Goal: Task Accomplishment & Management: Use online tool/utility

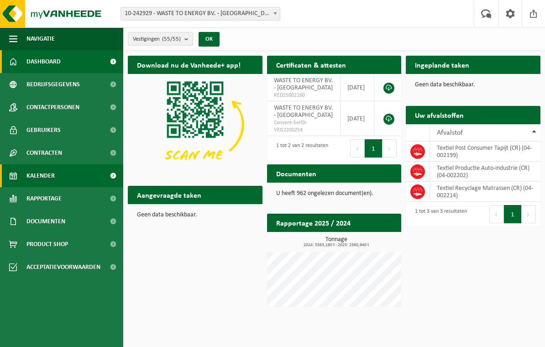
click at [36, 172] on span "Kalender" at bounding box center [40, 175] width 28 height 23
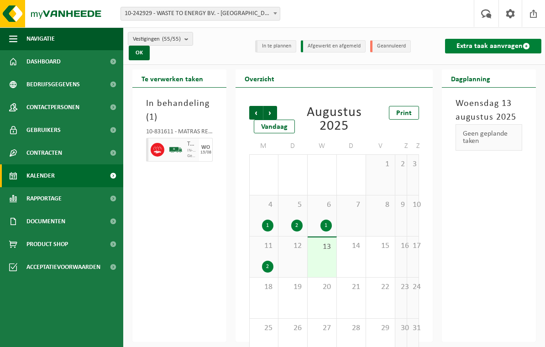
click at [497, 43] on link "Extra taak aanvragen" at bounding box center [493, 46] width 96 height 15
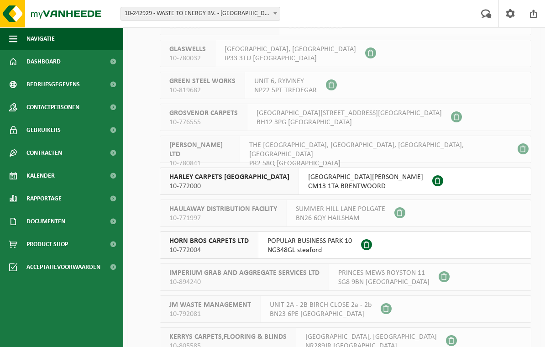
scroll to position [921, 0]
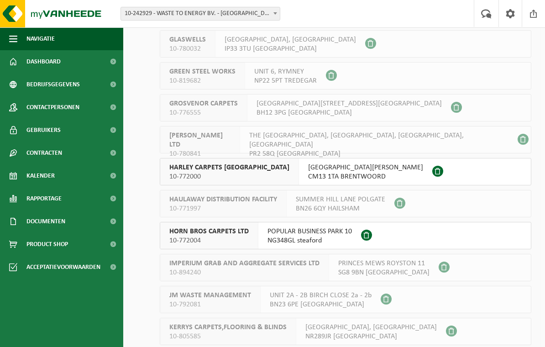
click at [332, 164] on span "WASH ROAD HUTTON ESSEX" at bounding box center [365, 167] width 115 height 9
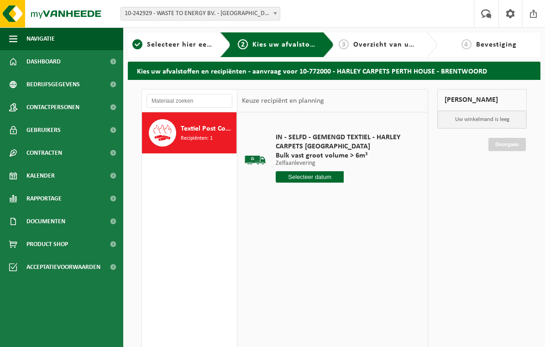
click at [315, 173] on input "text" at bounding box center [310, 176] width 68 height 11
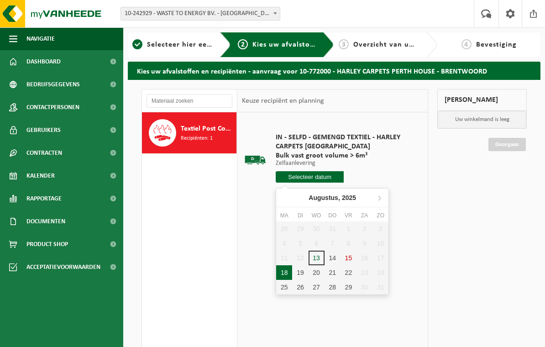
click at [288, 273] on div "18" at bounding box center [284, 272] width 16 height 15
type input "Van [DATE]"
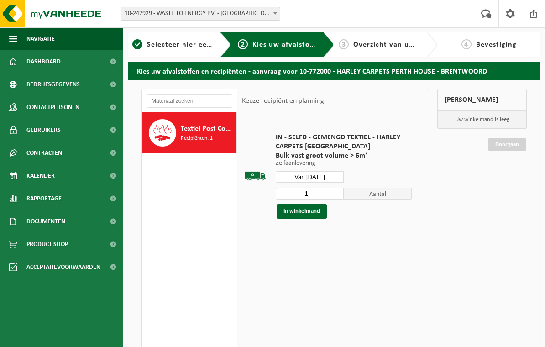
click at [313, 213] on button "In winkelmand" at bounding box center [302, 211] width 50 height 15
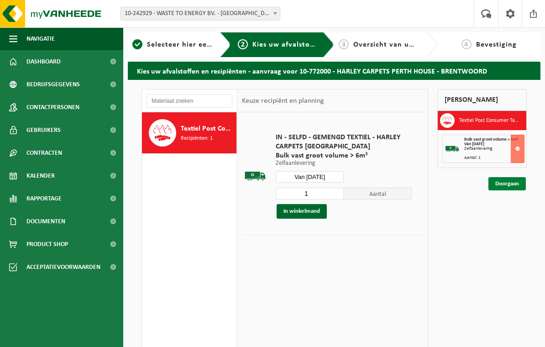
click at [512, 179] on link "Doorgaan" at bounding box center [506, 183] width 37 height 13
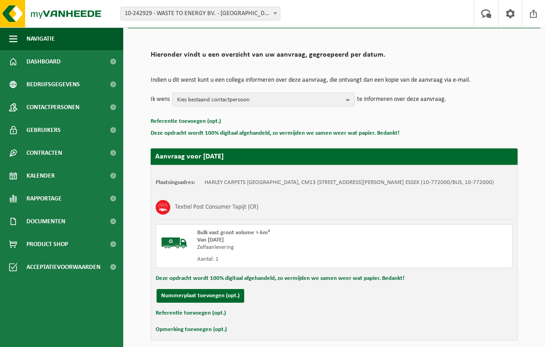
scroll to position [77, 0]
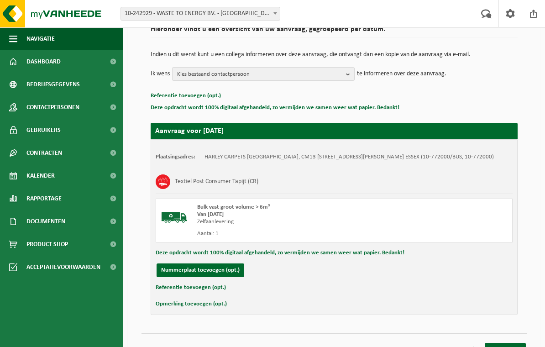
click at [452, 346] on link "Aanvraag wijzigen" at bounding box center [450, 349] width 64 height 13
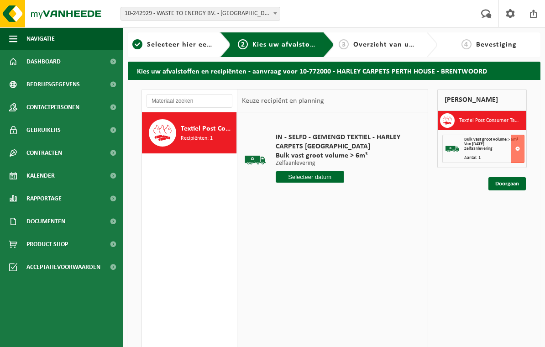
click at [324, 174] on input "text" at bounding box center [310, 176] width 68 height 11
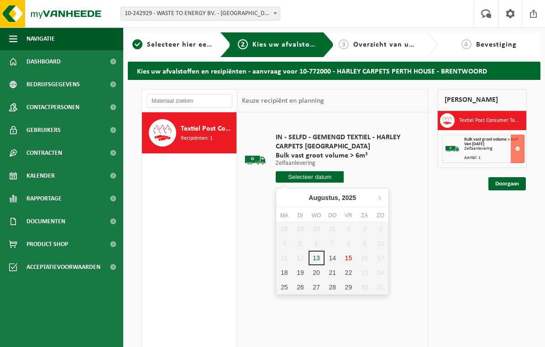
click at [401, 160] on p "Zelfaanlevering" at bounding box center [344, 163] width 136 height 6
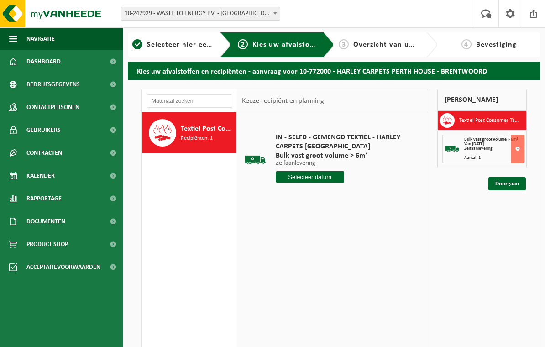
click at [328, 177] on input "text" at bounding box center [310, 176] width 68 height 11
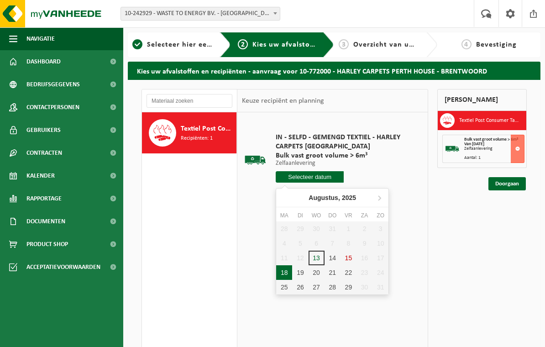
click at [286, 270] on div "18" at bounding box center [284, 272] width 16 height 15
type input "Van 2025-08-18"
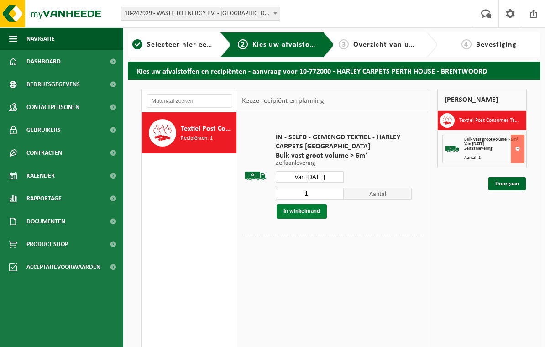
click at [313, 209] on button "In winkelmand" at bounding box center [302, 211] width 50 height 15
click at [518, 182] on link "Doorgaan" at bounding box center [506, 183] width 37 height 13
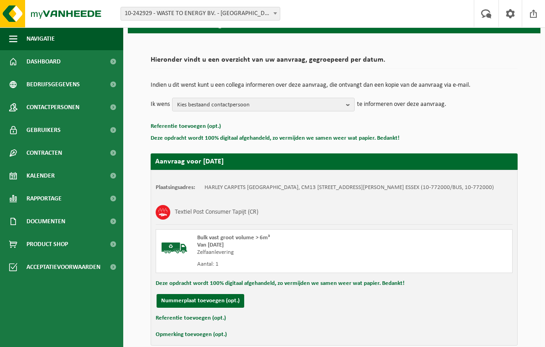
scroll to position [77, 0]
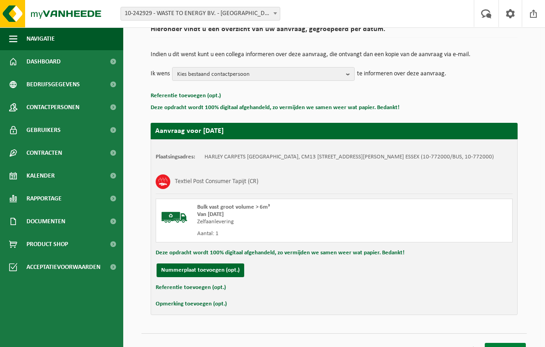
click at [510, 346] on link "Bevestigen" at bounding box center [505, 349] width 41 height 13
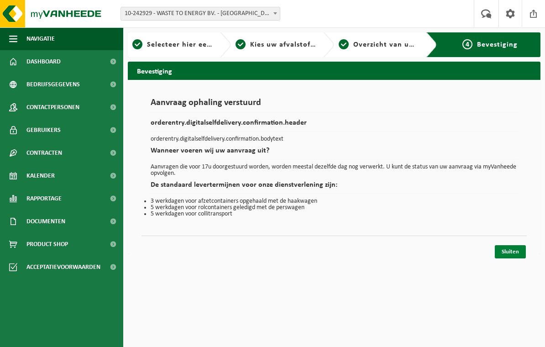
click at [512, 255] on link "Sluiten" at bounding box center [510, 251] width 31 height 13
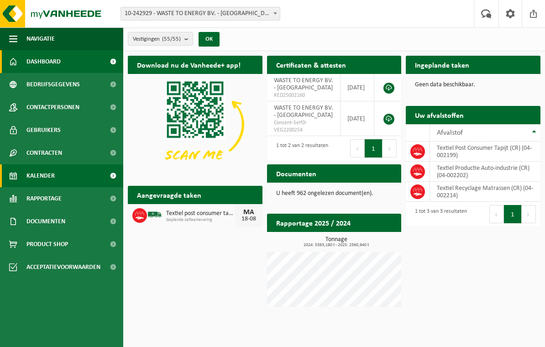
click at [49, 179] on span "Kalender" at bounding box center [40, 175] width 28 height 23
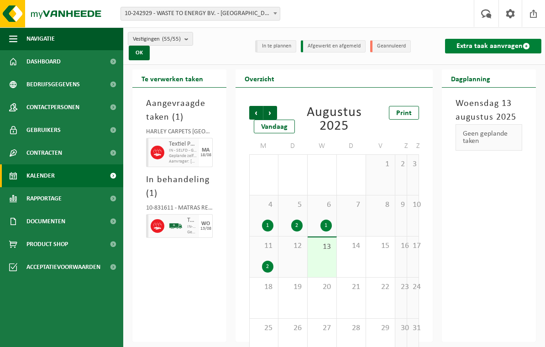
click at [499, 45] on link "Extra taak aanvragen" at bounding box center [493, 46] width 96 height 15
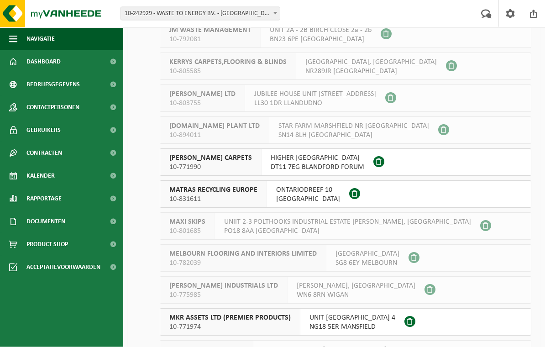
click at [337, 157] on span "HIGHER SHAFTESBURY LANE DORSET" at bounding box center [318, 158] width 94 height 9
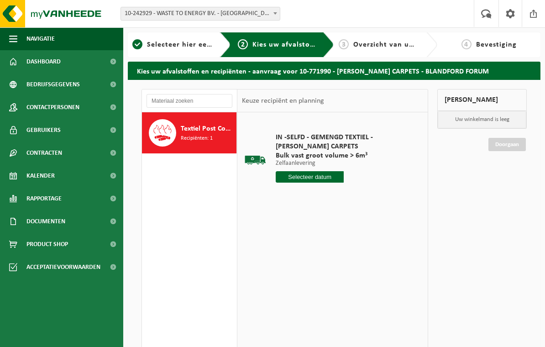
click at [321, 176] on input "text" at bounding box center [310, 176] width 68 height 11
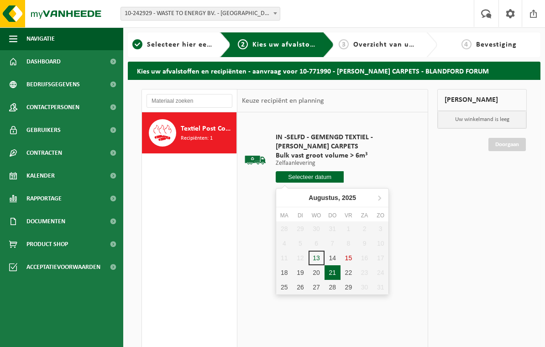
click at [334, 272] on div "21" at bounding box center [333, 272] width 16 height 15
type input "Van 2025-08-21"
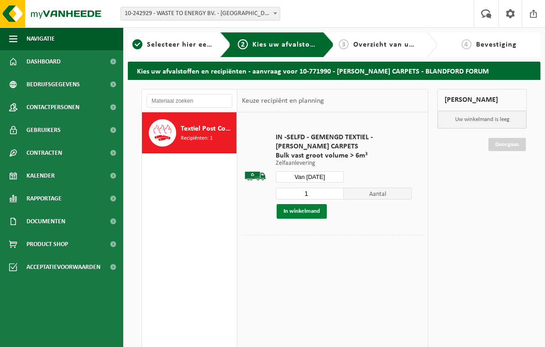
click at [311, 206] on button "In winkelmand" at bounding box center [302, 211] width 50 height 15
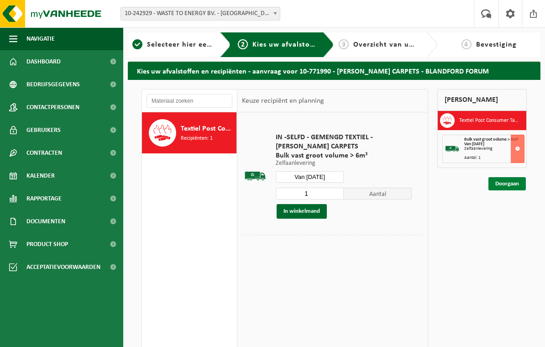
click at [514, 181] on link "Doorgaan" at bounding box center [506, 183] width 37 height 13
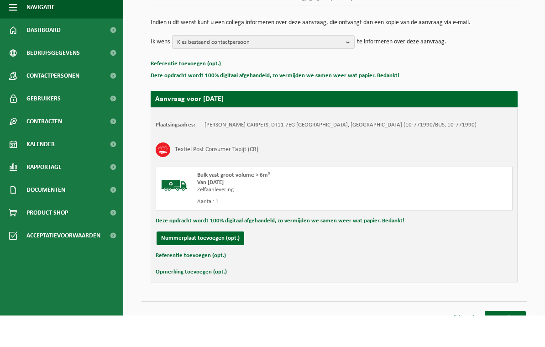
scroll to position [77, 0]
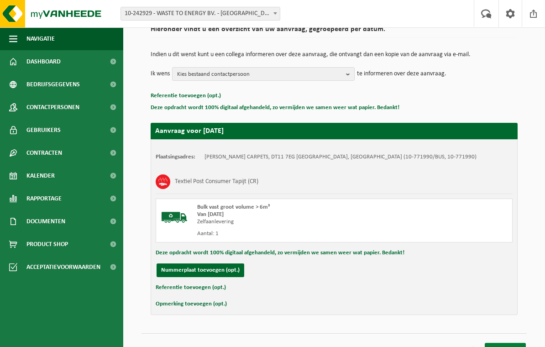
click at [509, 346] on link "Bevestigen" at bounding box center [505, 349] width 41 height 13
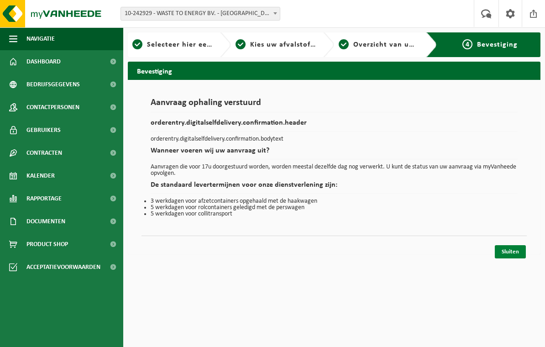
click at [521, 251] on link "Sluiten" at bounding box center [510, 251] width 31 height 13
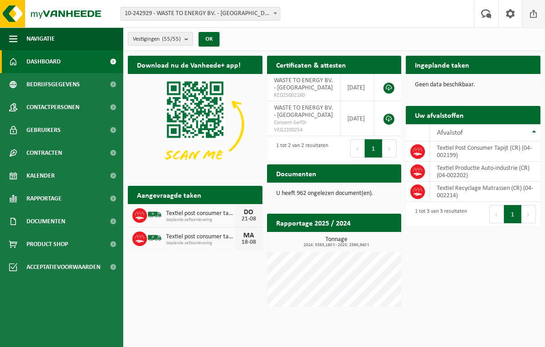
click at [539, 16] on span at bounding box center [534, 13] width 14 height 27
